Goal: Task Accomplishment & Management: Manage account settings

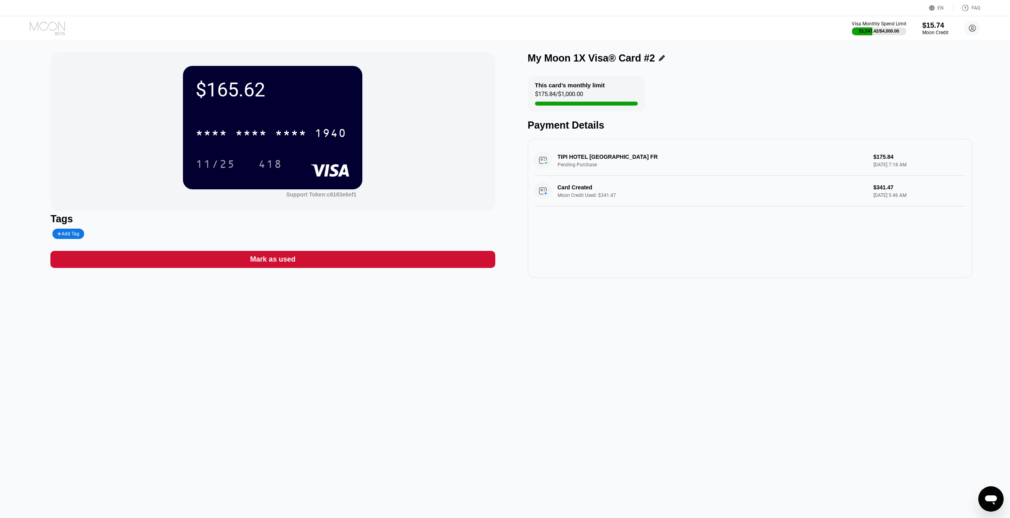
click at [37, 30] on icon at bounding box center [48, 28] width 37 height 14
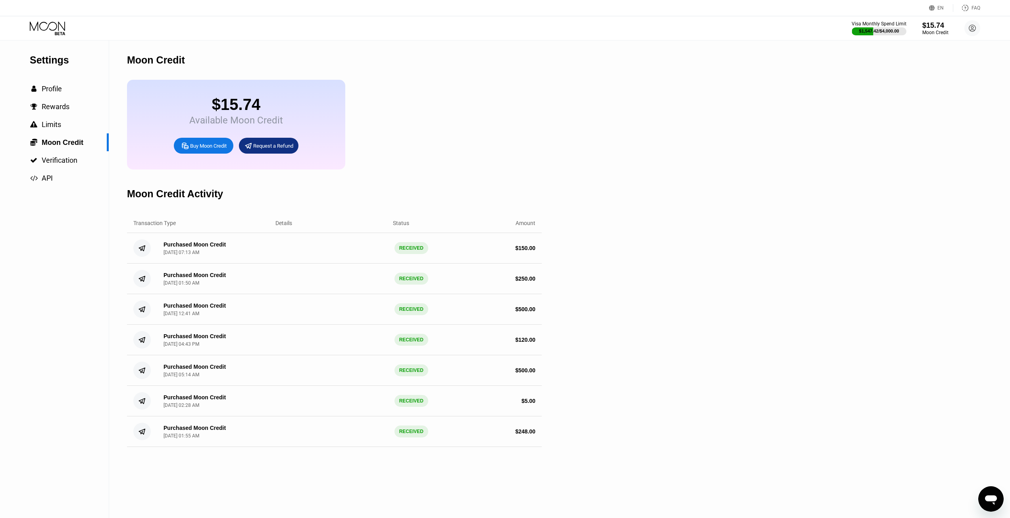
click at [59, 36] on div "Visa Monthly Spend Limit $1,547.42 / $4,000.00 $15.74 Moon Credit Abraham paypa…" at bounding box center [505, 28] width 1010 height 24
click at [56, 31] on icon at bounding box center [48, 28] width 37 height 14
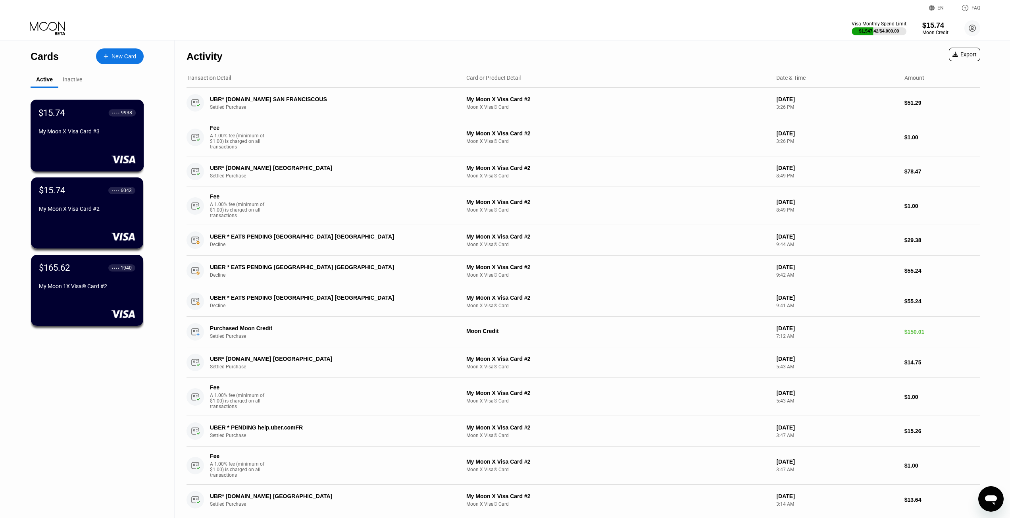
click at [53, 135] on div "My Moon X Visa Card #3" at bounding box center [87, 131] width 97 height 6
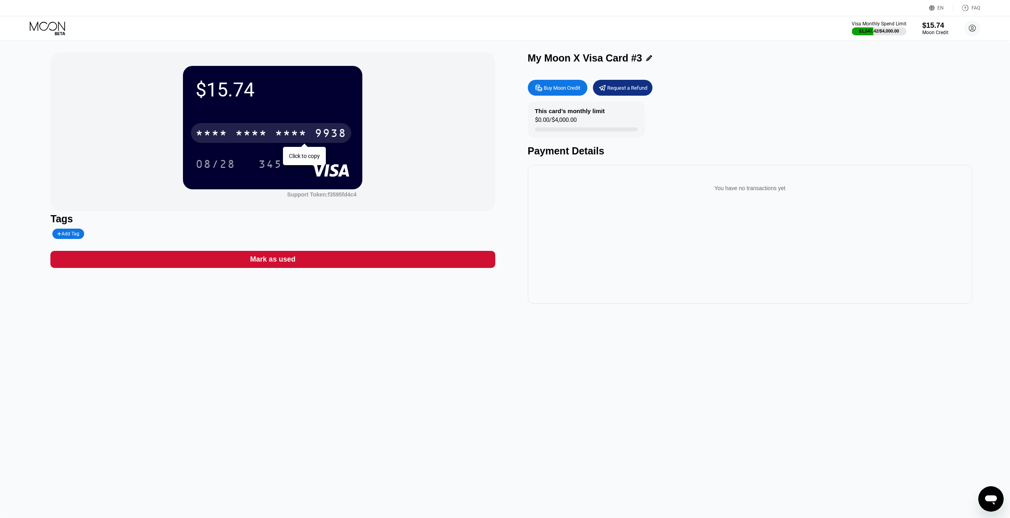
click at [268, 134] on div "* * * * * * * * * * * * 9938" at bounding box center [271, 133] width 160 height 20
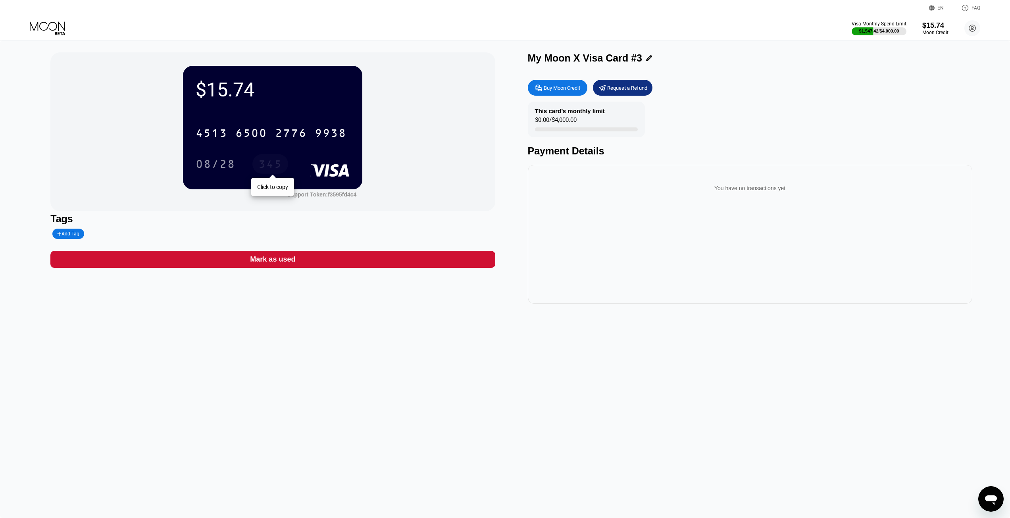
click at [285, 162] on div "345" at bounding box center [270, 164] width 36 height 20
click at [254, 134] on div "6500" at bounding box center [251, 134] width 32 height 13
click at [46, 26] on icon at bounding box center [48, 28] width 37 height 14
